Goal: Download file/media

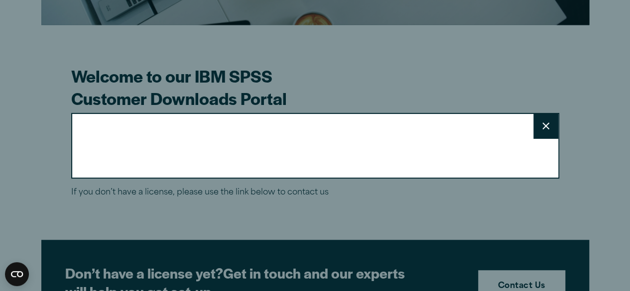
scroll to position [216, 0]
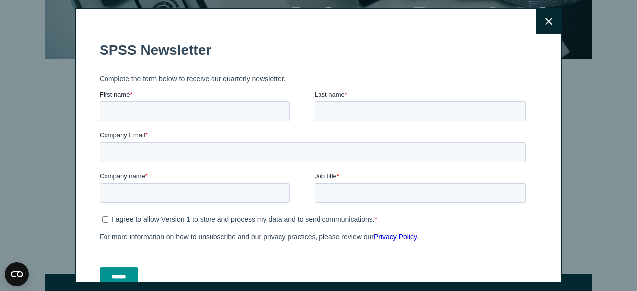
click at [544, 29] on button "Close" at bounding box center [549, 21] width 25 height 25
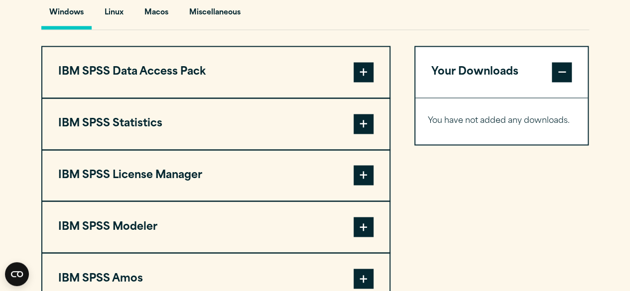
scroll to position [751, 0]
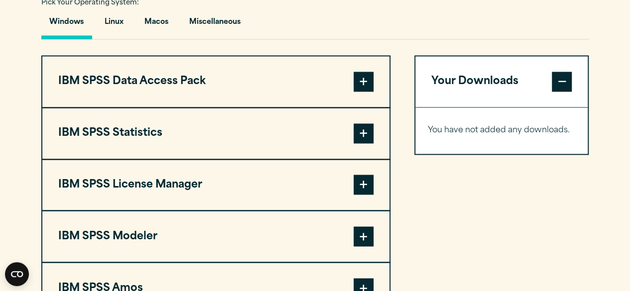
click at [568, 78] on span at bounding box center [562, 82] width 20 height 20
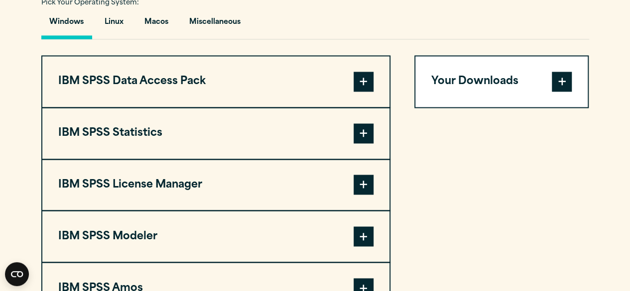
click at [561, 83] on span at bounding box center [562, 82] width 20 height 20
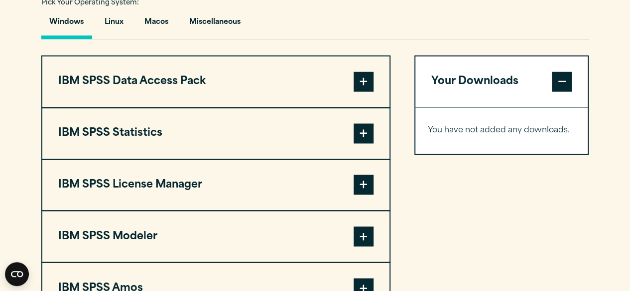
click at [357, 82] on span at bounding box center [363, 82] width 20 height 20
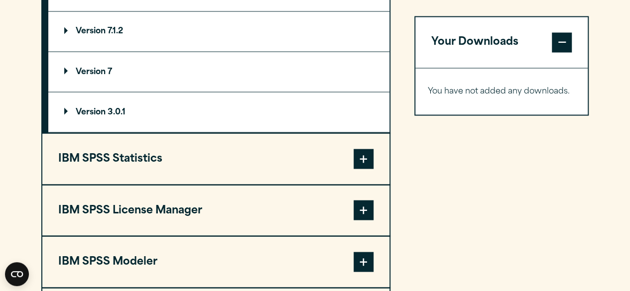
scroll to position [891, 0]
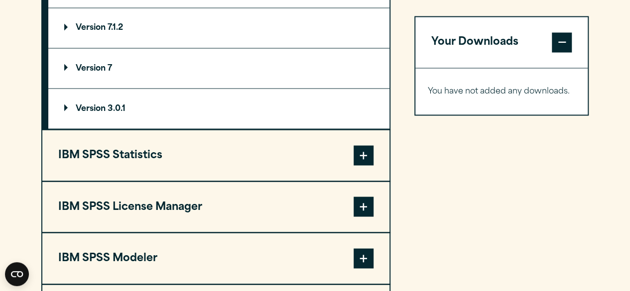
click at [370, 162] on span at bounding box center [363, 155] width 20 height 20
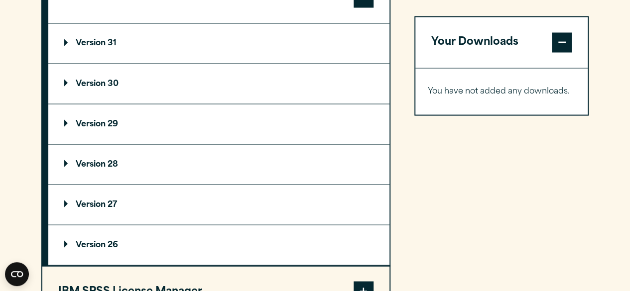
scroll to position [866, 0]
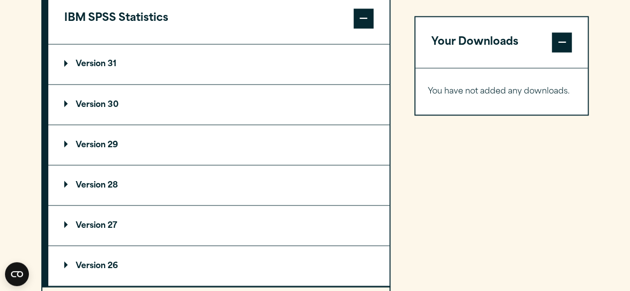
click at [344, 68] on summary "Version 31" at bounding box center [218, 64] width 341 height 40
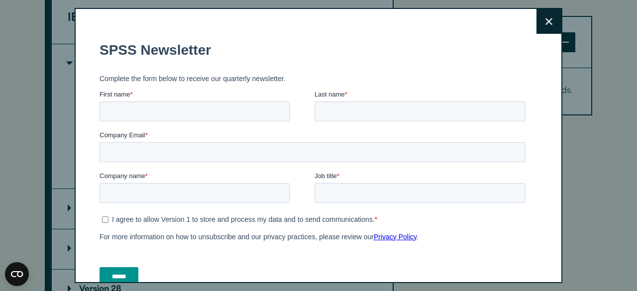
click at [537, 32] on button "Close" at bounding box center [549, 21] width 25 height 25
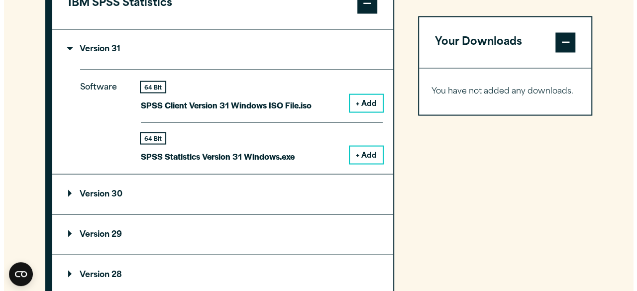
scroll to position [882, 0]
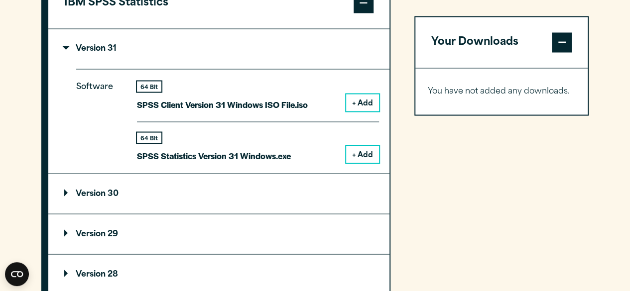
click at [365, 154] on button "+ Add" at bounding box center [362, 154] width 33 height 17
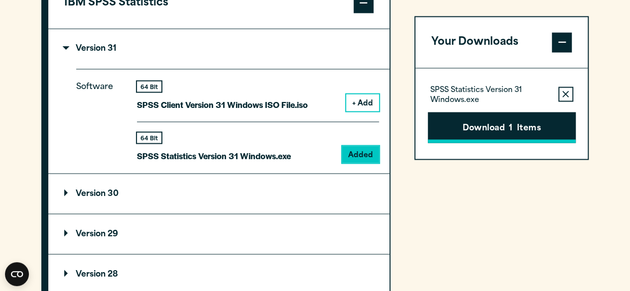
click at [532, 126] on button "Download 1 Items" at bounding box center [502, 127] width 148 height 31
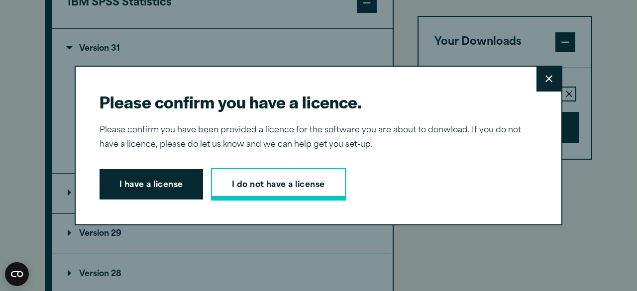
click at [279, 179] on link "I do not have a license" at bounding box center [278, 184] width 135 height 33
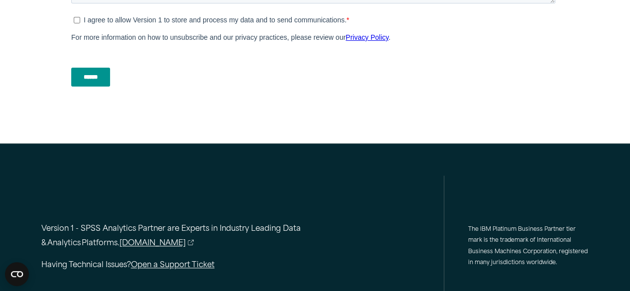
scroll to position [582, 0]
